Goal: Task Accomplishment & Management: Manage account settings

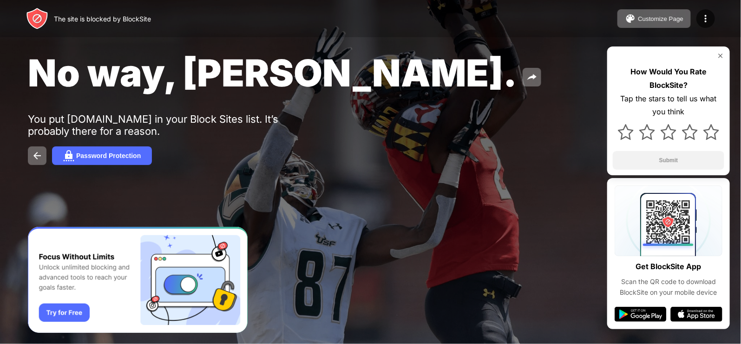
drag, startPoint x: 0, startPoint y: 0, endPoint x: 547, endPoint y: 92, distance: 555.1
click at [547, 92] on div "No way, Jose." at bounding box center [302, 72] width 548 height 45
click at [713, 17] on div at bounding box center [706, 18] width 19 height 19
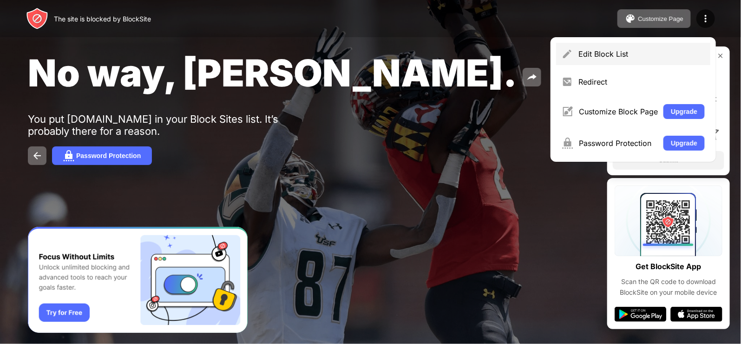
click at [603, 64] on div "Edit Block List" at bounding box center [633, 54] width 154 height 22
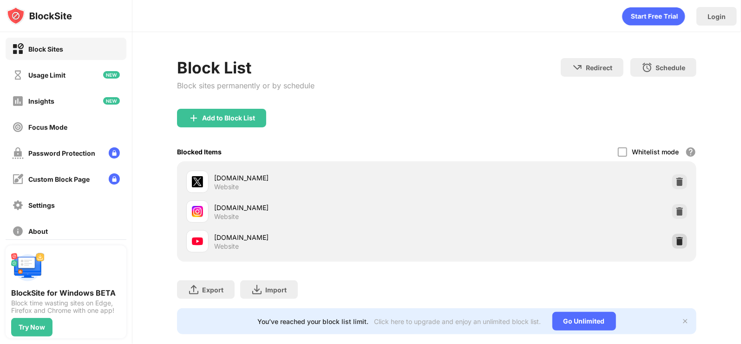
click at [675, 237] on img at bounding box center [679, 241] width 9 height 9
